Goal: Information Seeking & Learning: Learn about a topic

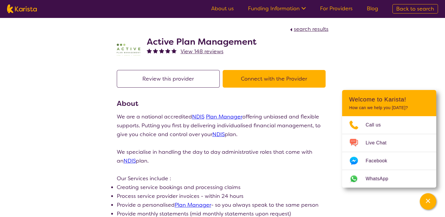
click at [331, 6] on link "For Providers" at bounding box center [336, 8] width 33 height 7
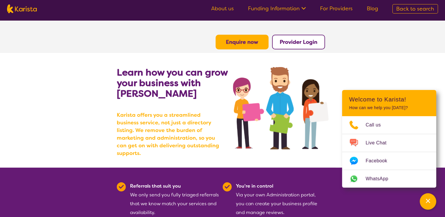
click at [273, 7] on link "Funding Information" at bounding box center [277, 8] width 58 height 7
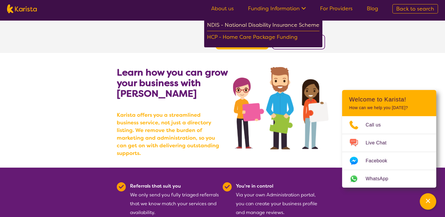
click at [276, 26] on div "NDIS - National Disability Insurance Scheme" at bounding box center [263, 26] width 112 height 11
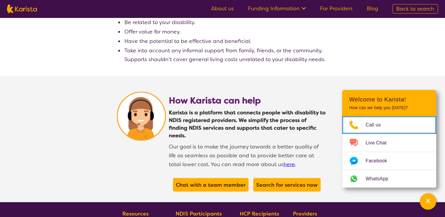
scroll to position [1141, 0]
